Goal: Find specific page/section: Find specific page/section

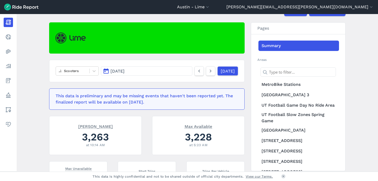
scroll to position [39, 0]
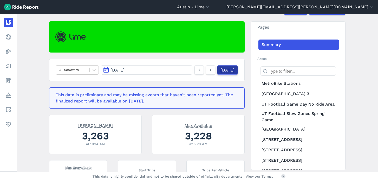
click at [228, 70] on link "[DATE]" at bounding box center [227, 69] width 21 height 9
click at [82, 69] on div at bounding box center [73, 70] width 28 height 6
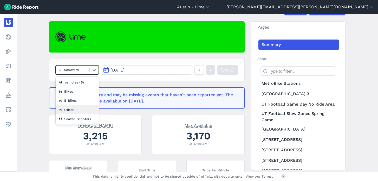
click at [63, 110] on div "Other" at bounding box center [77, 109] width 43 height 9
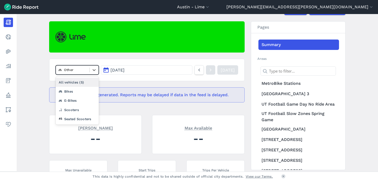
click at [80, 71] on div at bounding box center [73, 70] width 28 height 6
click at [80, 120] on div "Seated Scooters" at bounding box center [77, 118] width 43 height 9
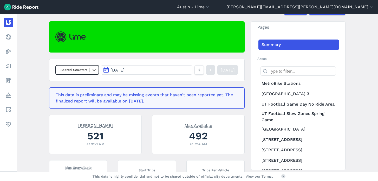
click at [79, 70] on div at bounding box center [73, 70] width 28 height 6
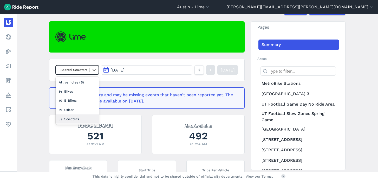
click at [76, 123] on div "Scooters" at bounding box center [77, 118] width 43 height 9
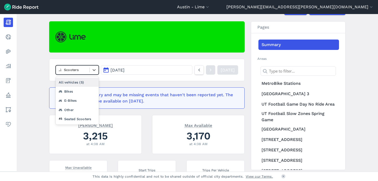
click at [73, 72] on div at bounding box center [73, 70] width 28 height 6
click at [76, 121] on div "Seated Scooters" at bounding box center [77, 118] width 43 height 9
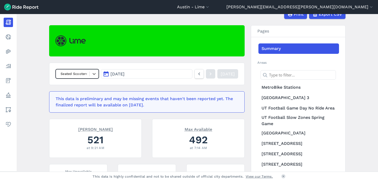
scroll to position [33, 0]
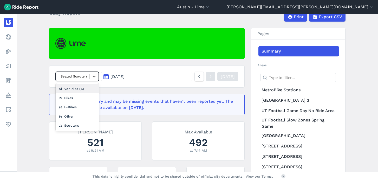
click at [82, 77] on div at bounding box center [73, 76] width 28 height 6
click at [75, 115] on div "Other" at bounding box center [77, 116] width 43 height 9
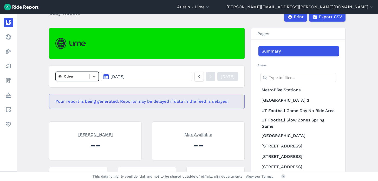
click at [76, 77] on div at bounding box center [73, 76] width 28 height 6
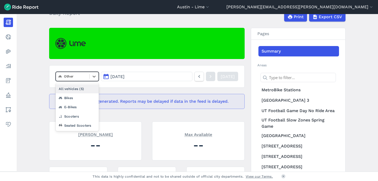
click at [67, 91] on div "All vehicles (5)" at bounding box center [77, 88] width 43 height 9
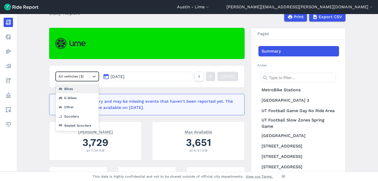
click at [80, 75] on div at bounding box center [73, 76] width 28 height 6
click at [74, 128] on div "Seated Scooters" at bounding box center [77, 125] width 43 height 9
click at [77, 79] on div at bounding box center [73, 76] width 28 height 6
click at [73, 92] on div "All vehicles (5)" at bounding box center [77, 88] width 43 height 9
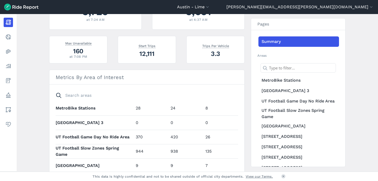
scroll to position [165, 0]
